Goal: Task Accomplishment & Management: Manage account settings

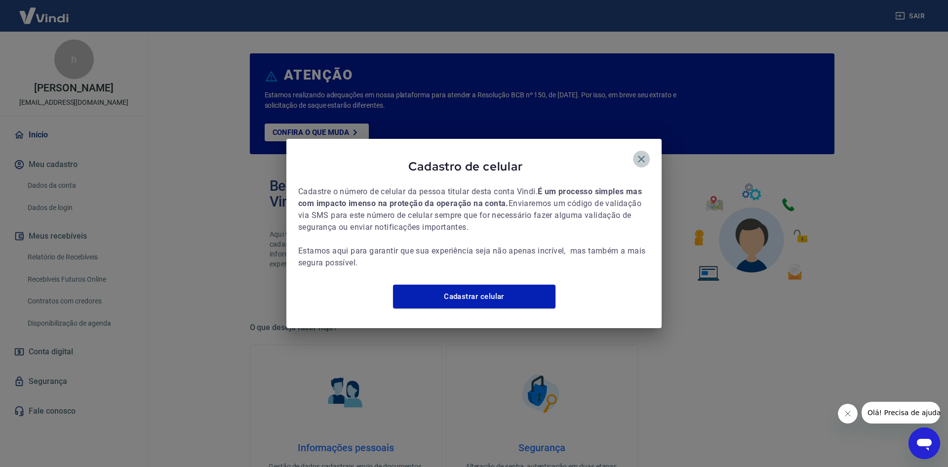
click at [643, 156] on icon "button" at bounding box center [641, 159] width 7 height 7
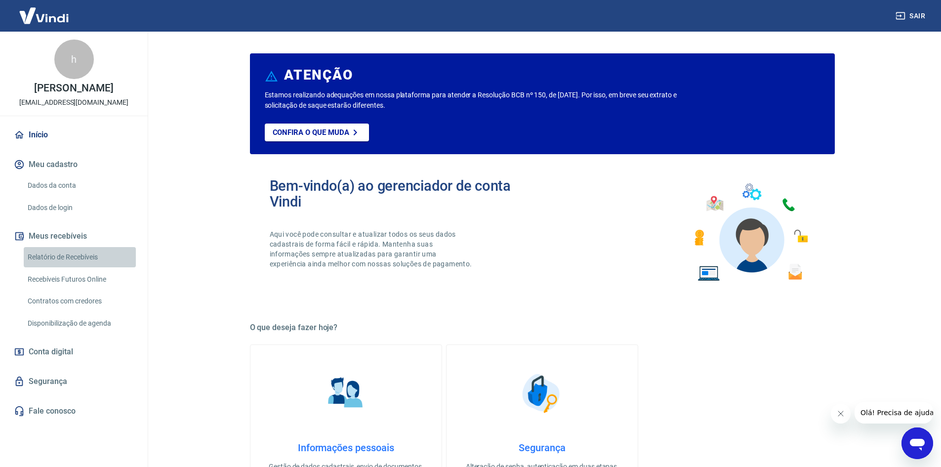
click at [84, 261] on link "Relatório de Recebíveis" at bounding box center [80, 257] width 112 height 20
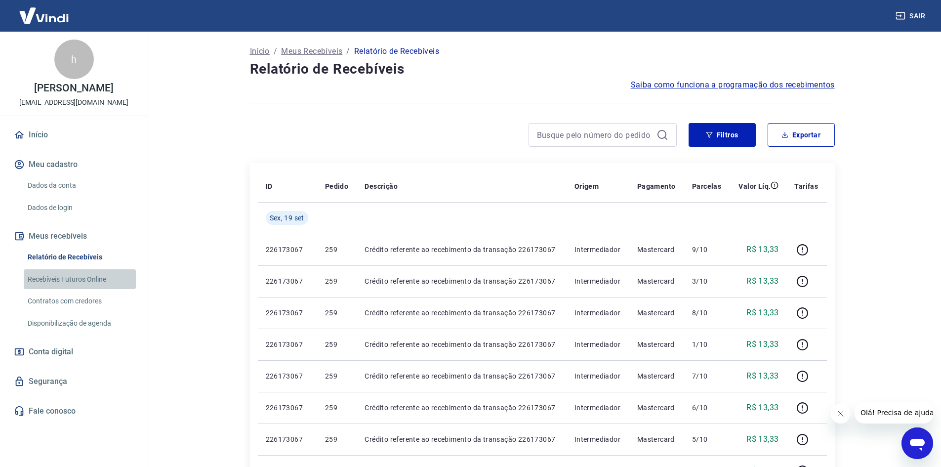
click at [87, 278] on link "Recebíveis Futuros Online" at bounding box center [80, 279] width 112 height 20
click at [65, 252] on link "Relatório de Recebíveis" at bounding box center [80, 257] width 112 height 20
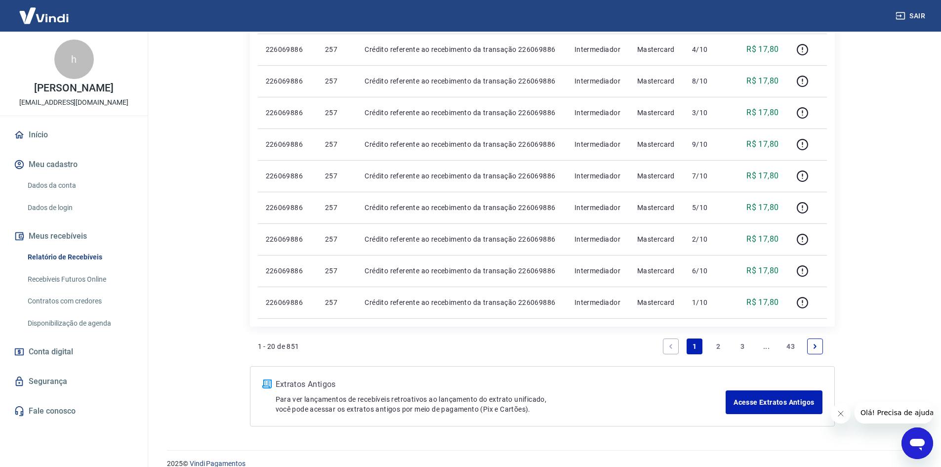
scroll to position [561, 0]
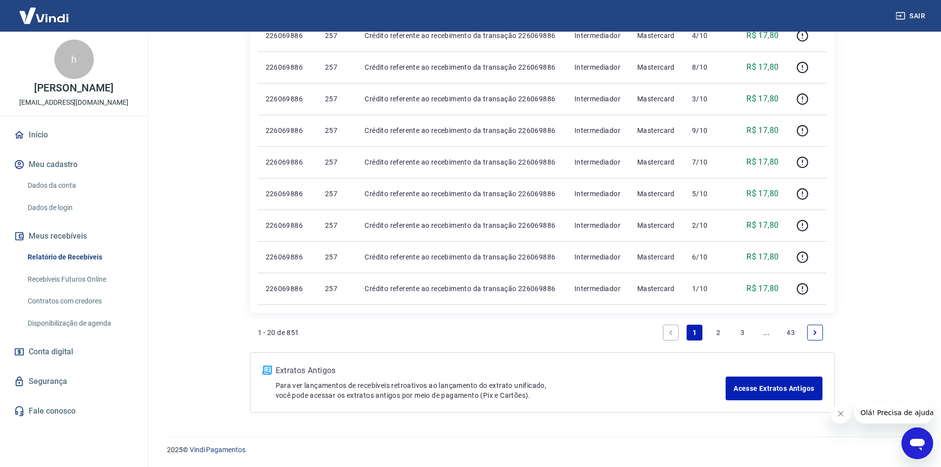
click at [72, 279] on link "Recebíveis Futuros Online" at bounding box center [80, 279] width 112 height 20
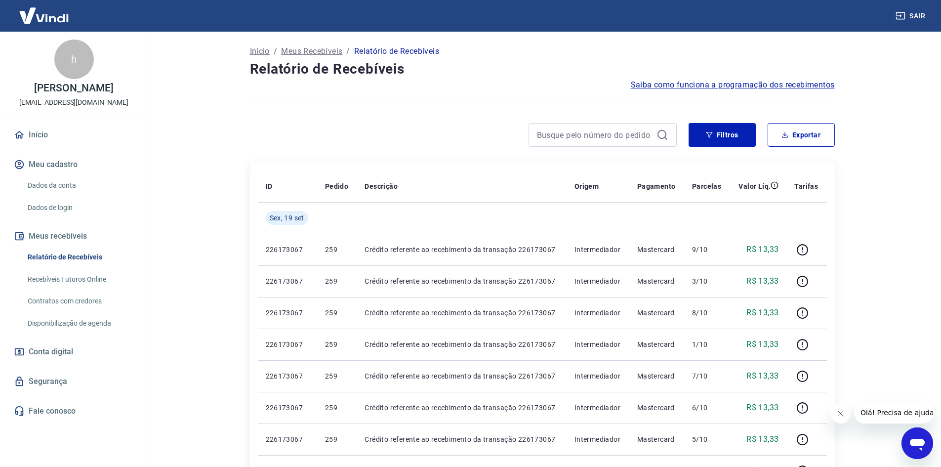
click at [65, 233] on button "Meus recebíveis" at bounding box center [74, 236] width 124 height 22
click at [60, 237] on button "Meus recebíveis" at bounding box center [74, 236] width 124 height 22
click at [34, 128] on link "Início" at bounding box center [74, 135] width 124 height 22
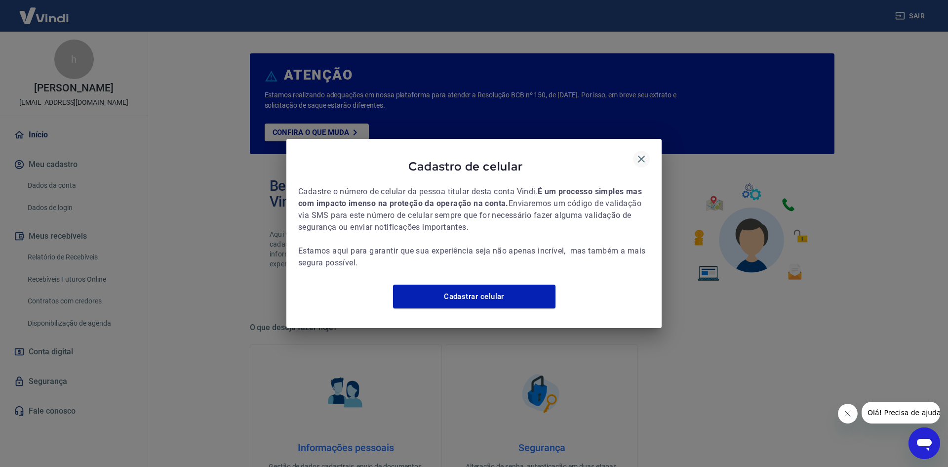
click at [638, 155] on icon "button" at bounding box center [641, 159] width 12 height 12
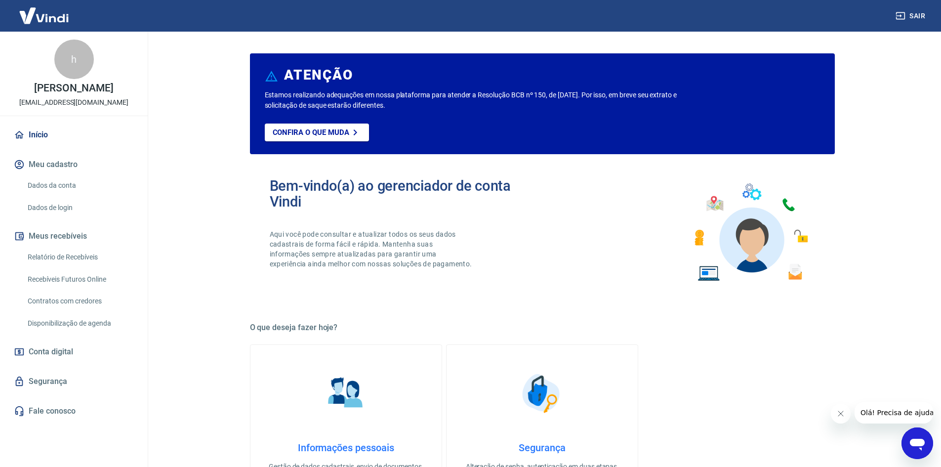
click at [35, 131] on link "Início" at bounding box center [74, 135] width 124 height 22
click at [59, 180] on link "Dados da conta" at bounding box center [80, 185] width 112 height 20
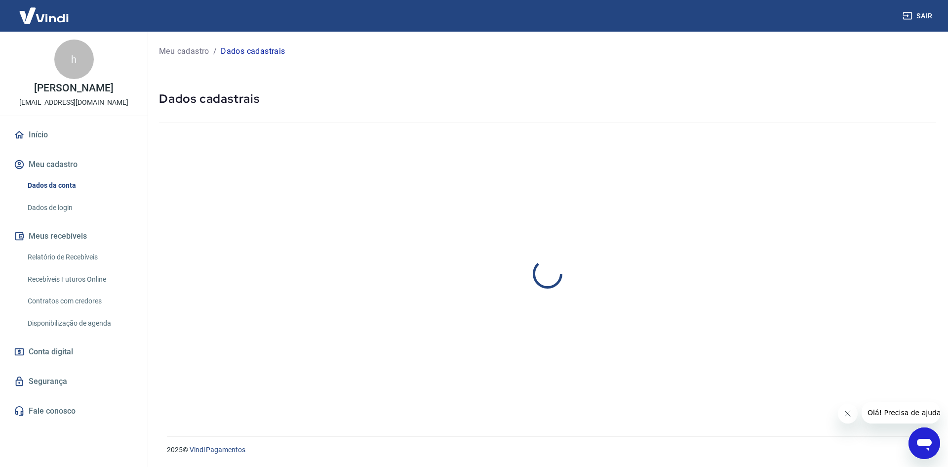
select select "SP"
select select "business"
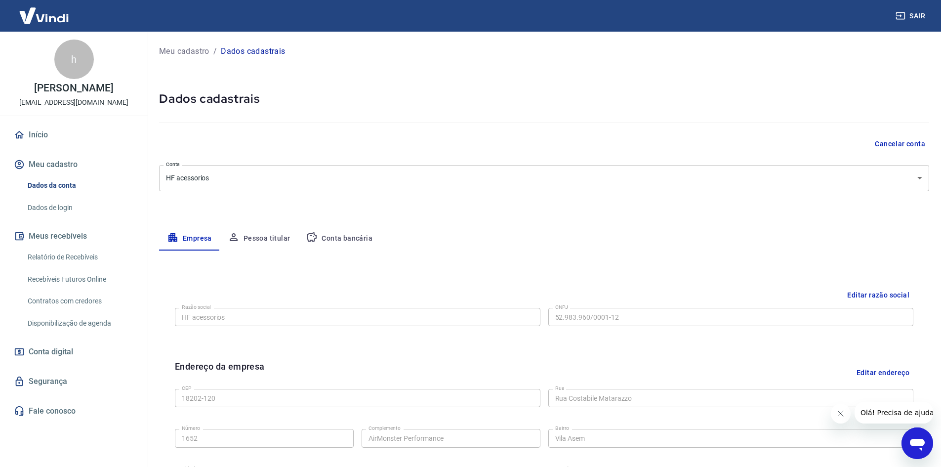
click at [53, 161] on button "Meu cadastro" at bounding box center [74, 165] width 124 height 22
click at [48, 236] on button "Meus recebíveis" at bounding box center [74, 236] width 124 height 22
click at [57, 349] on span "Conta digital" at bounding box center [51, 352] width 44 height 14
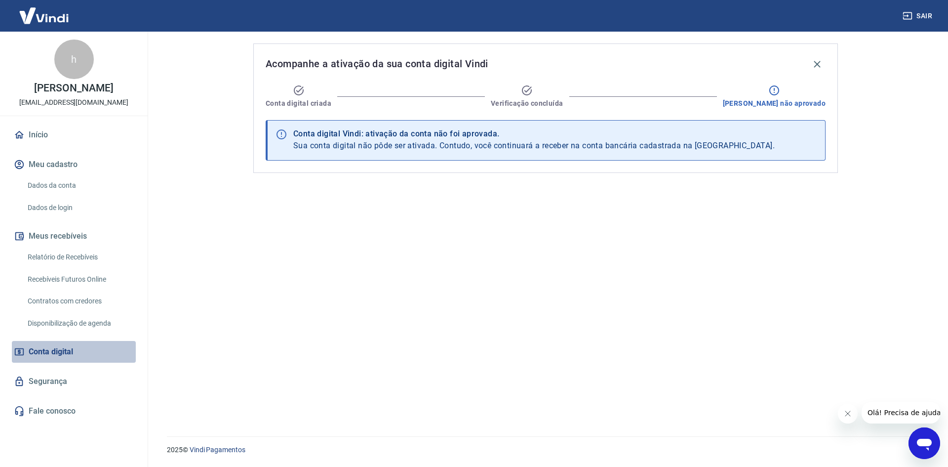
click at [47, 347] on span "Conta digital" at bounding box center [51, 352] width 44 height 14
click at [94, 322] on link "Disponibilização de agenda" at bounding box center [80, 323] width 112 height 20
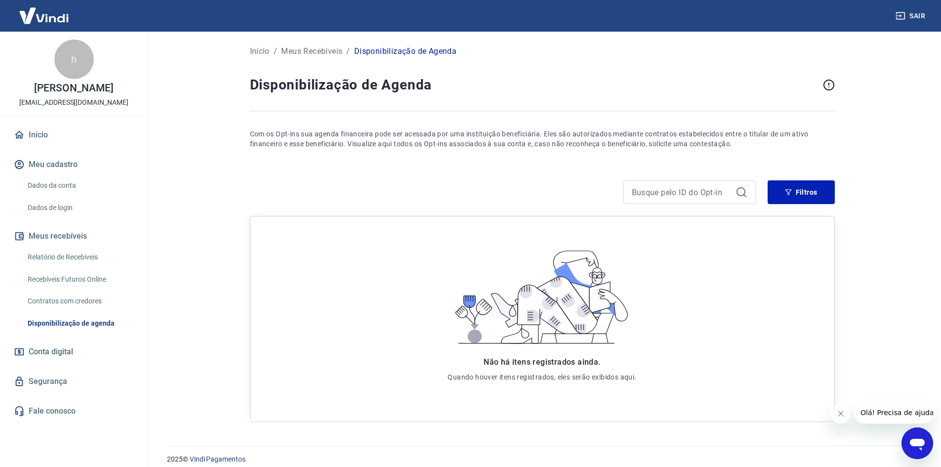
click at [78, 300] on link "Contratos com credores" at bounding box center [80, 301] width 112 height 20
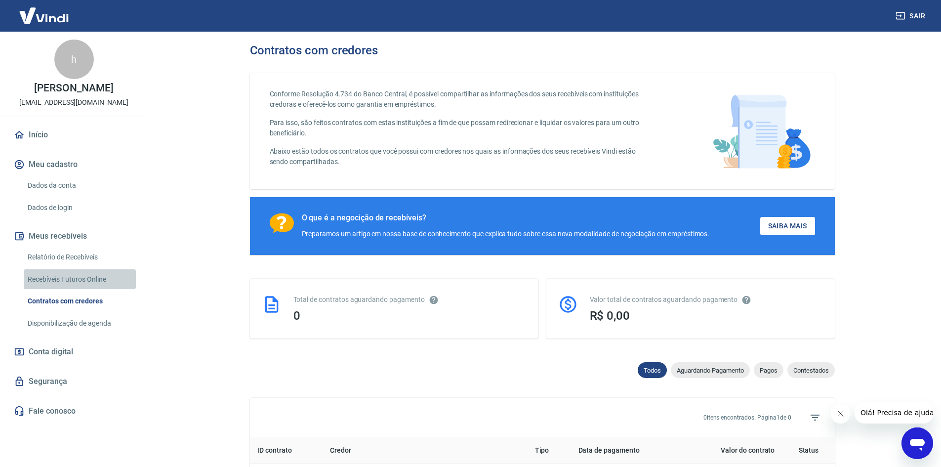
click at [79, 278] on link "Recebíveis Futuros Online" at bounding box center [80, 279] width 112 height 20
